Goal: Task Accomplishment & Management: Manage account settings

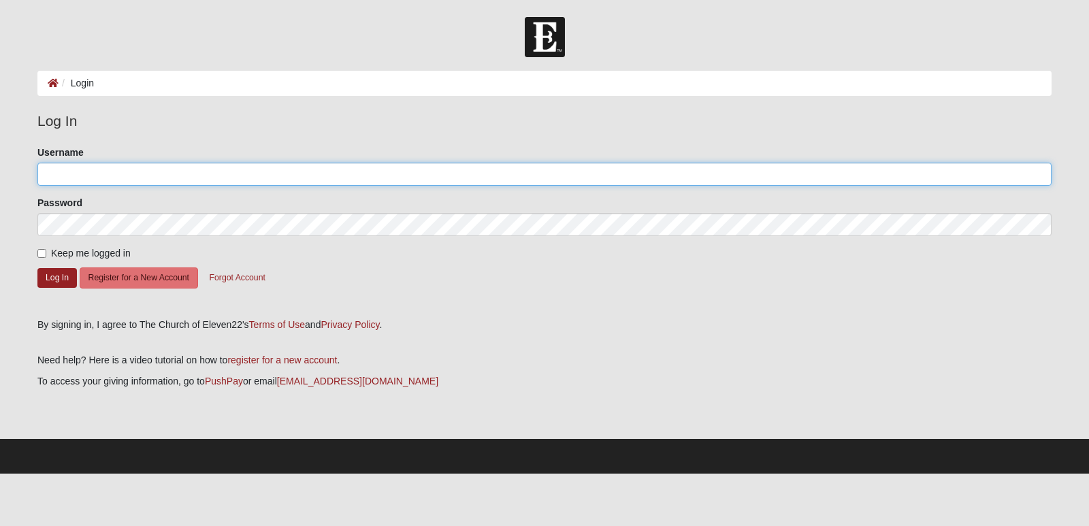
click at [154, 177] on input "Username" at bounding box center [544, 174] width 1014 height 23
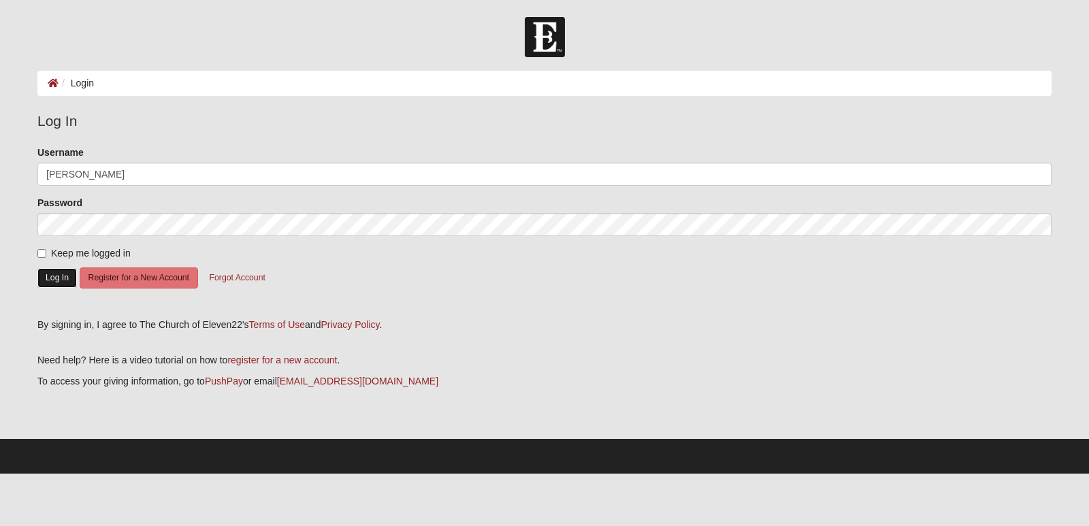
click at [63, 274] on button "Log In" at bounding box center [56, 278] width 39 height 20
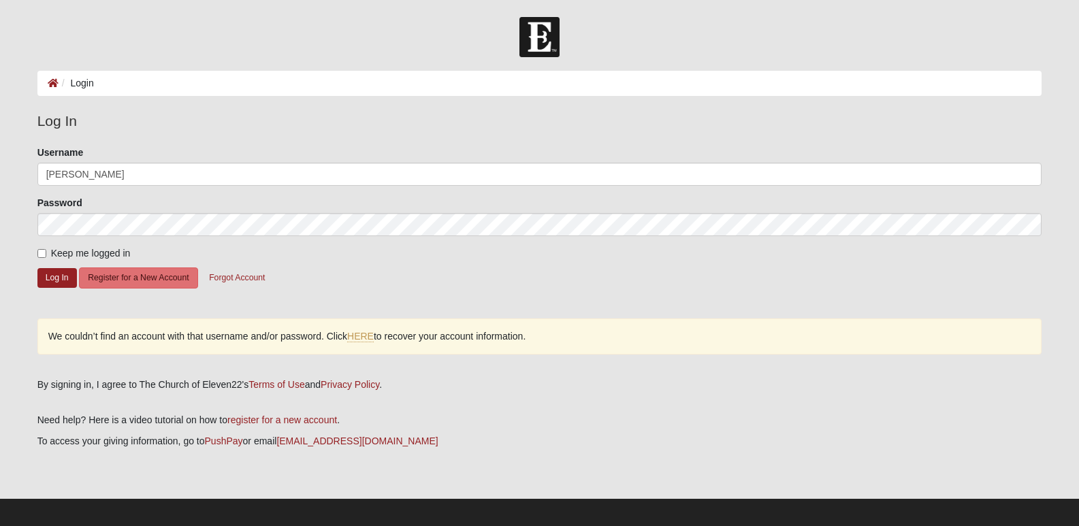
click at [129, 187] on form "Please correct the following: Username JasonShirley Password Keep me logged in …" at bounding box center [539, 227] width 1005 height 163
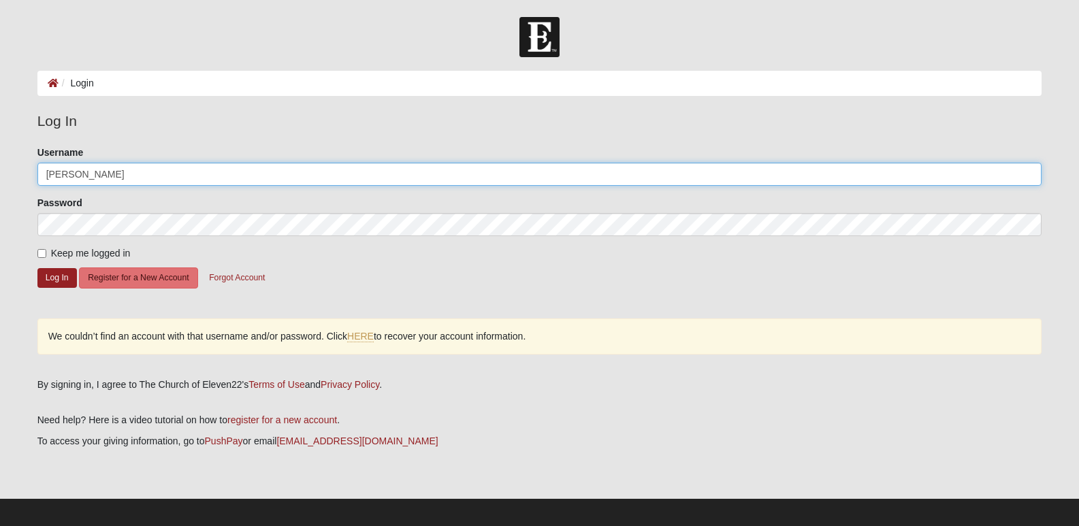
click at [145, 177] on input "JasonShirley" at bounding box center [539, 174] width 1005 height 23
type input "jlshirley@hotmail.com"
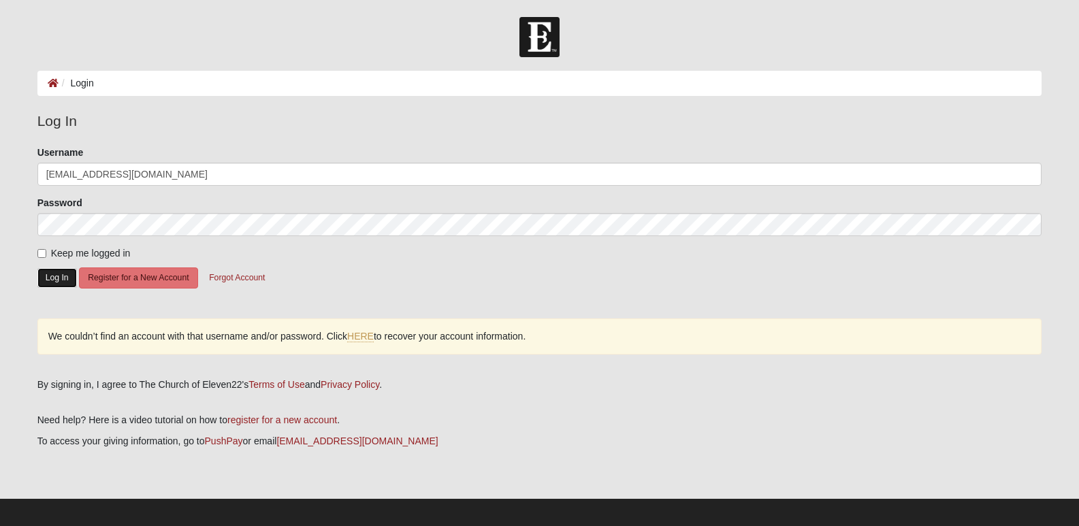
click at [50, 277] on button "Log In" at bounding box center [56, 278] width 39 height 20
click at [366, 337] on link "HERE" at bounding box center [360, 337] width 27 height 12
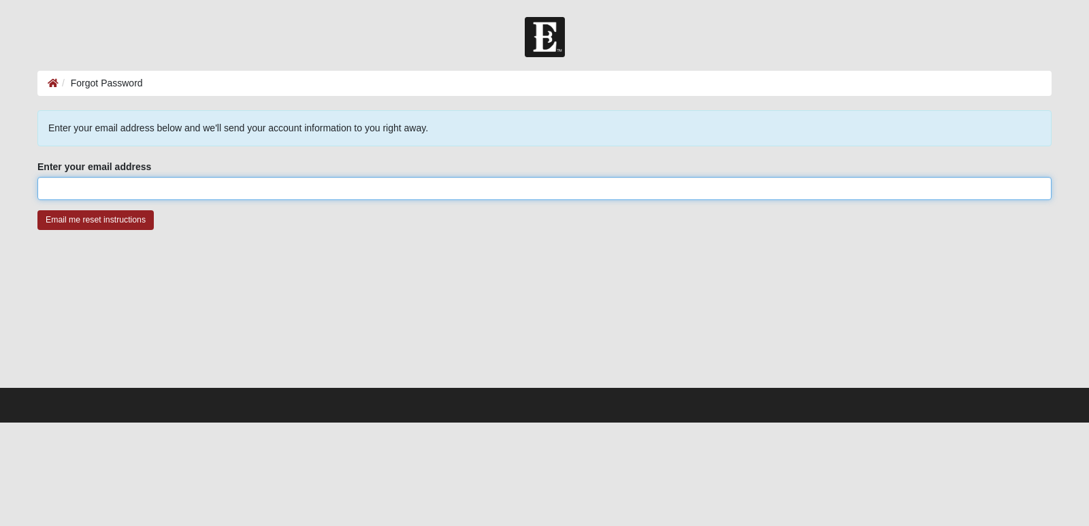
click at [186, 180] on input "Enter your email address" at bounding box center [544, 188] width 1014 height 23
type input "[EMAIL_ADDRESS][DOMAIN_NAME]"
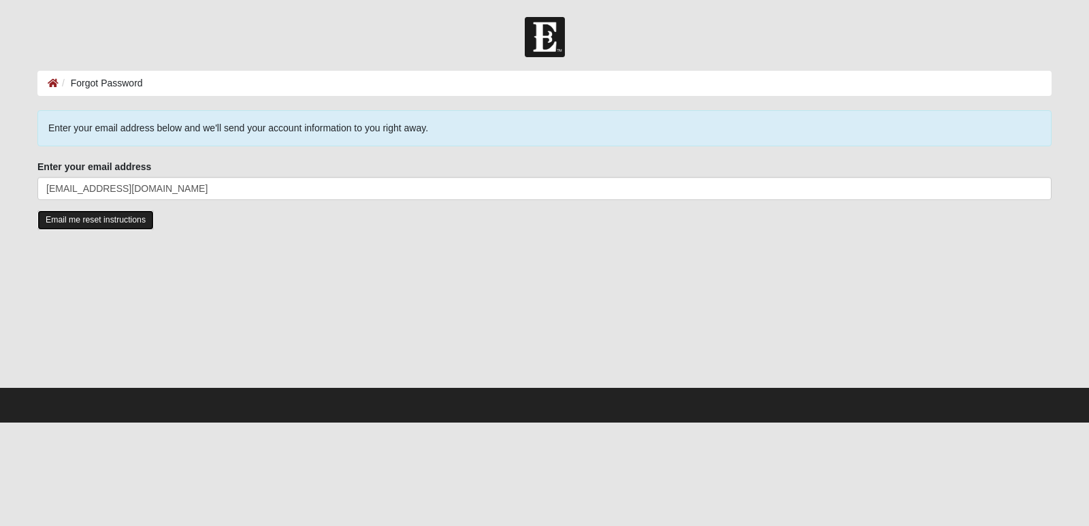
click at [72, 216] on input "Email me reset instructions" at bounding box center [95, 220] width 116 height 20
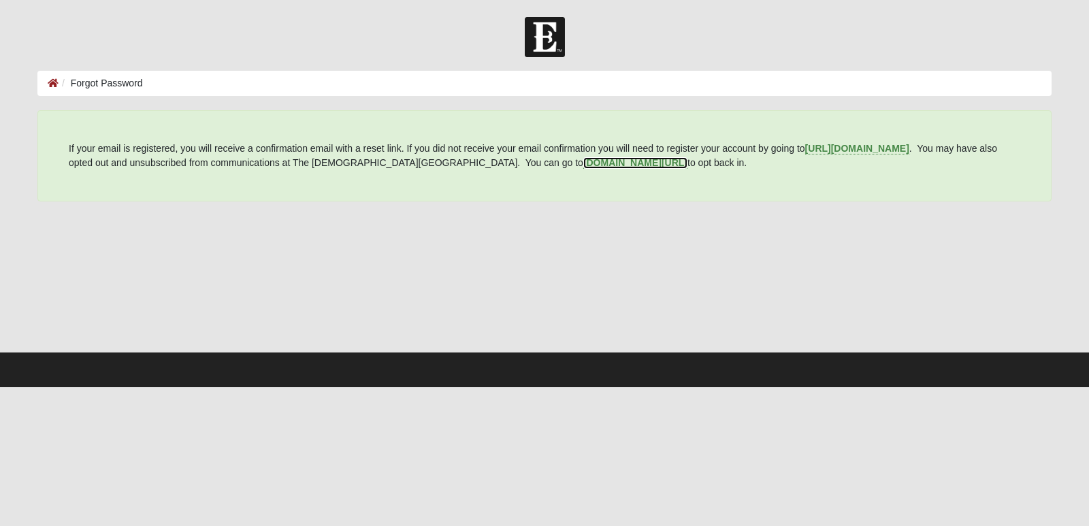
click at [583, 159] on b "my.coe22.com/resubscribe" at bounding box center [635, 162] width 104 height 11
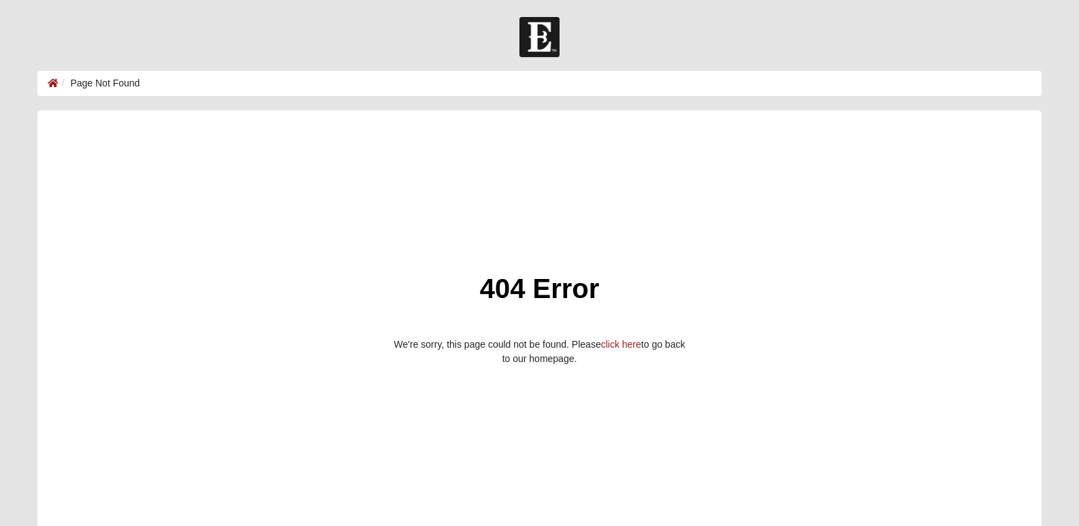
click at [547, 43] on img at bounding box center [539, 37] width 40 height 40
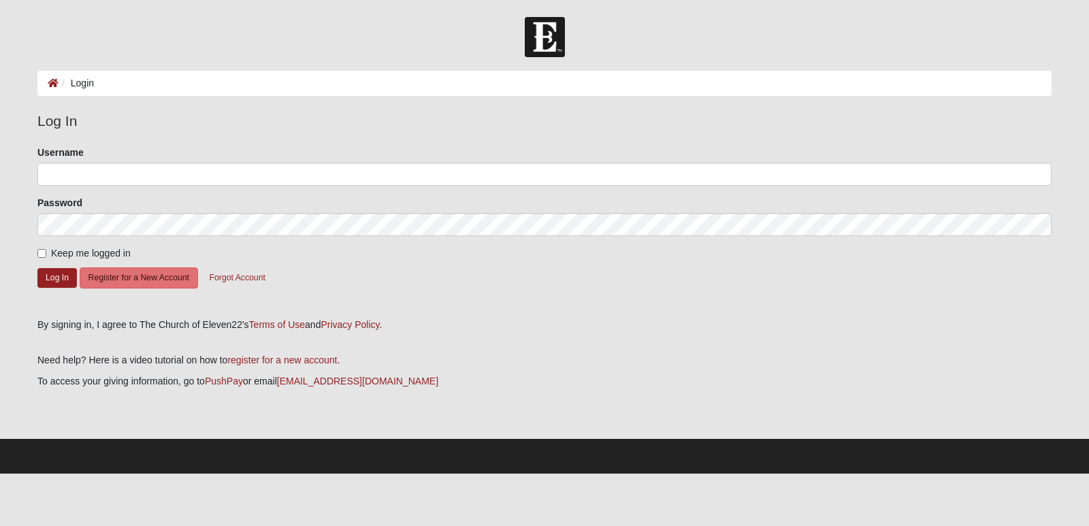
click at [557, 33] on img at bounding box center [545, 37] width 40 height 40
